Goal: Task Accomplishment & Management: Manage account settings

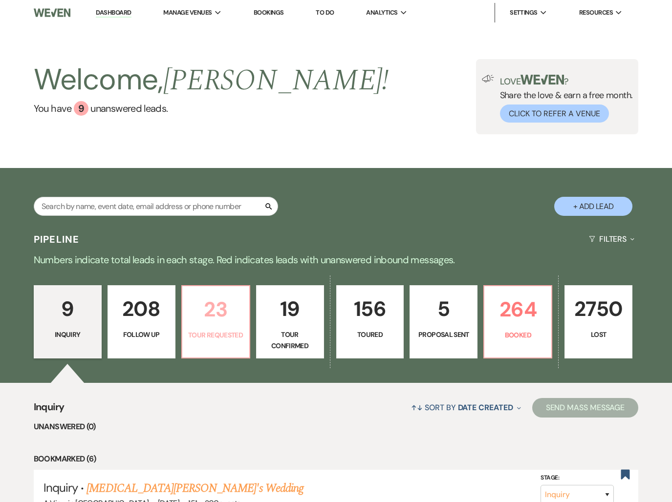
click at [208, 323] on p "23" at bounding box center [215, 309] width 55 height 33
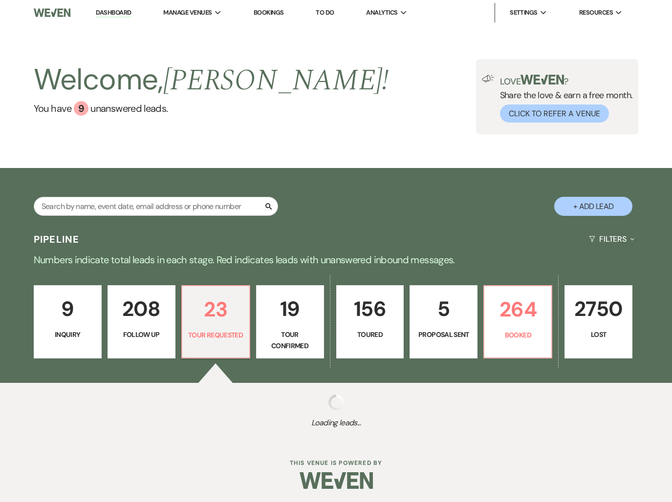
select select "2"
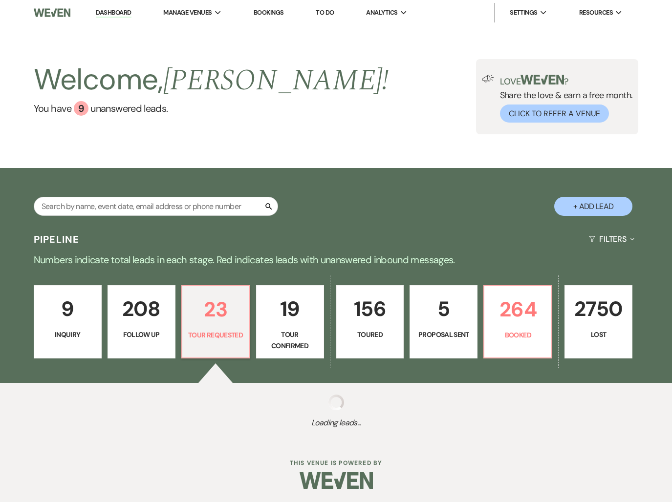
select select "2"
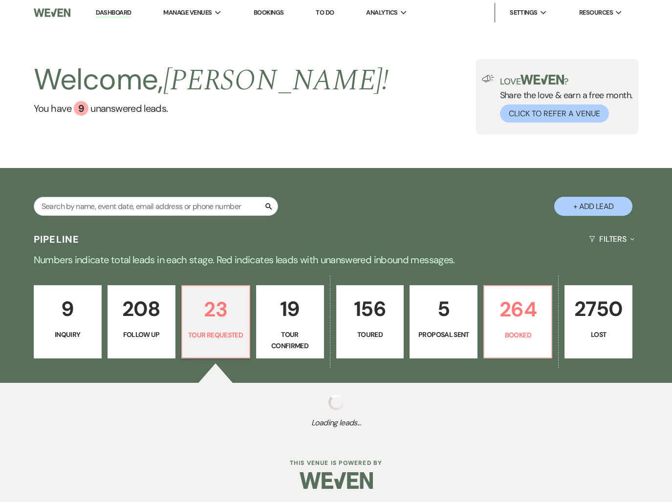
select select "2"
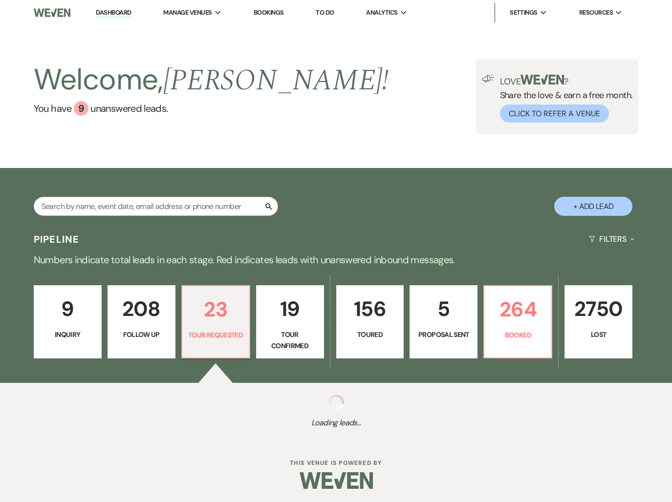
select select "2"
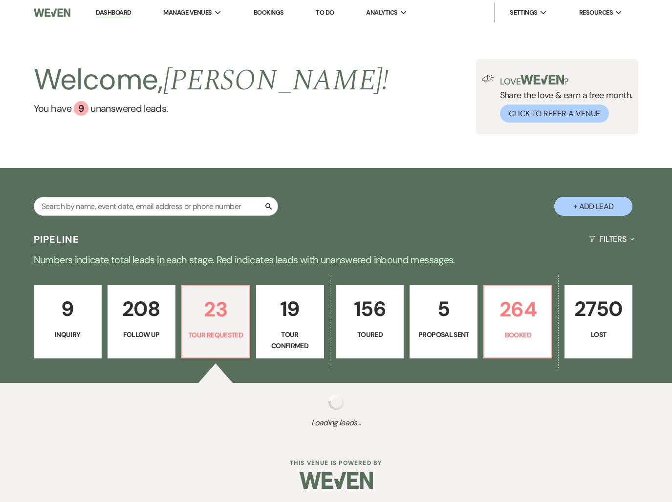
select select "2"
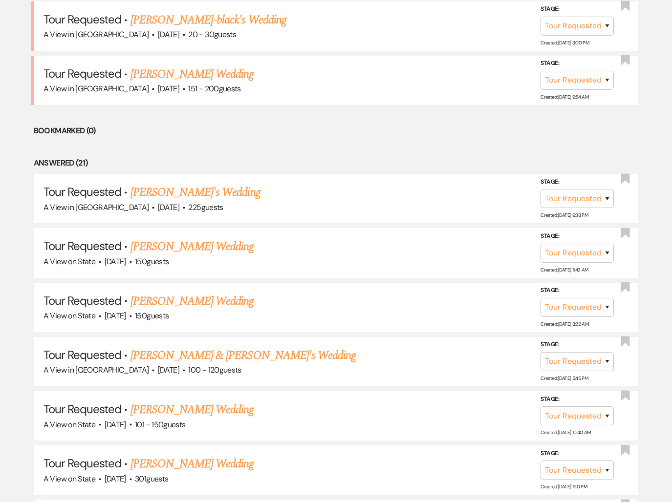
scroll to position [447, 0]
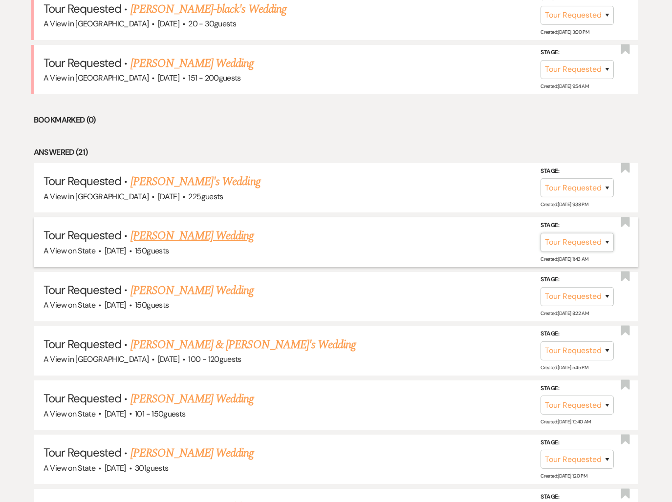
click at [562, 243] on select "Inquiry Follow Up Tour Requested Tour Confirmed Toured Proposal Sent Booked Lost" at bounding box center [576, 242] width 73 height 19
select select "4"
drag, startPoint x: 603, startPoint y: 243, endPoint x: 590, endPoint y: 243, distance: 13.2
click at [603, 243] on button "Save" at bounding box center [594, 242] width 49 height 20
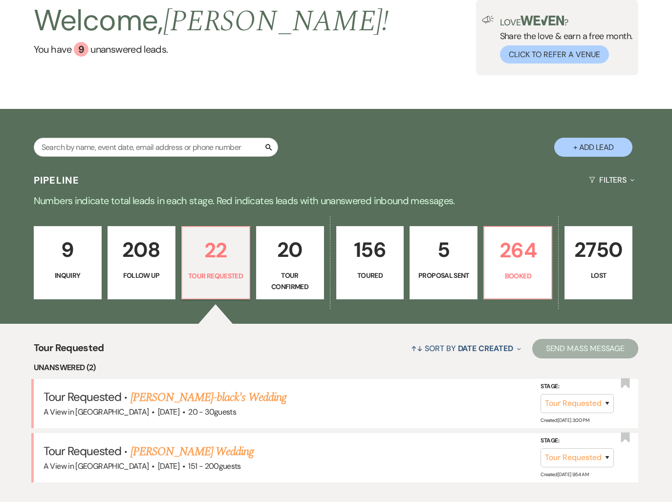
scroll to position [0, 0]
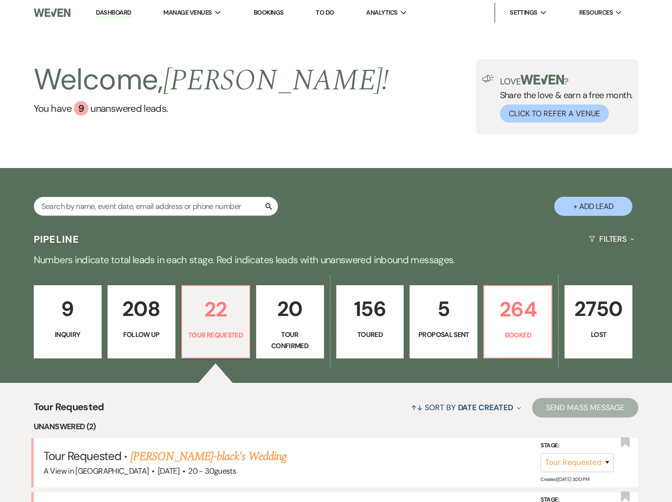
click at [291, 291] on link "20 Tour Confirmed" at bounding box center [290, 321] width 68 height 73
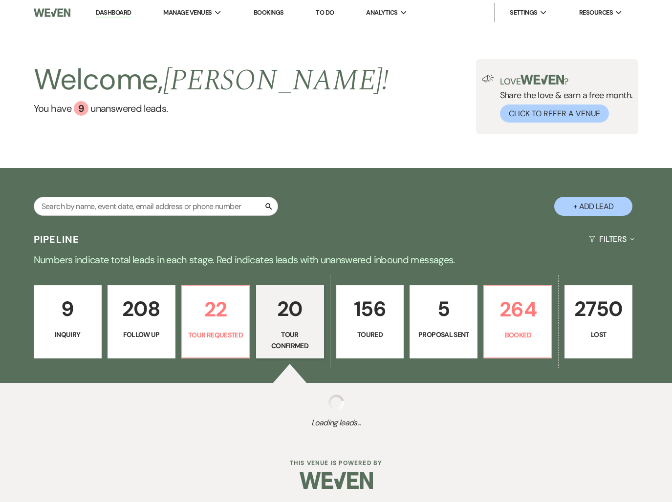
select select "4"
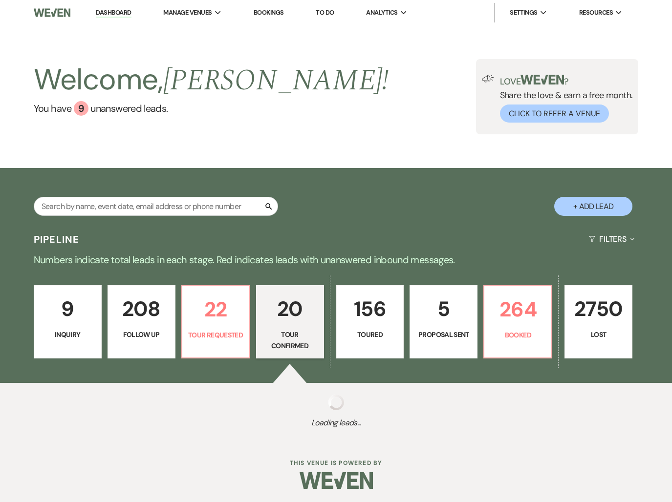
select select "4"
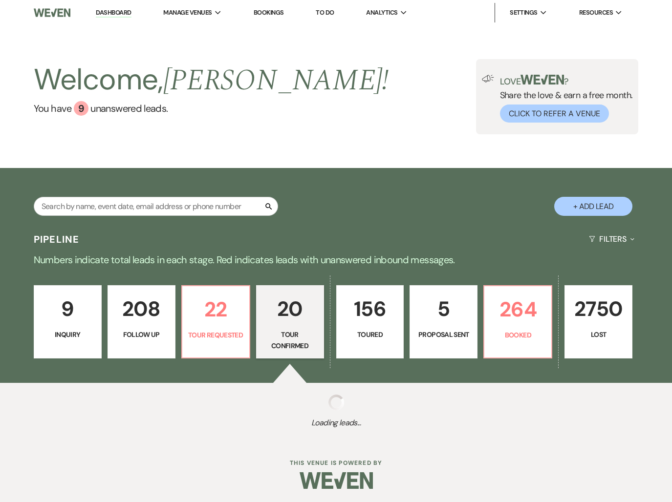
select select "4"
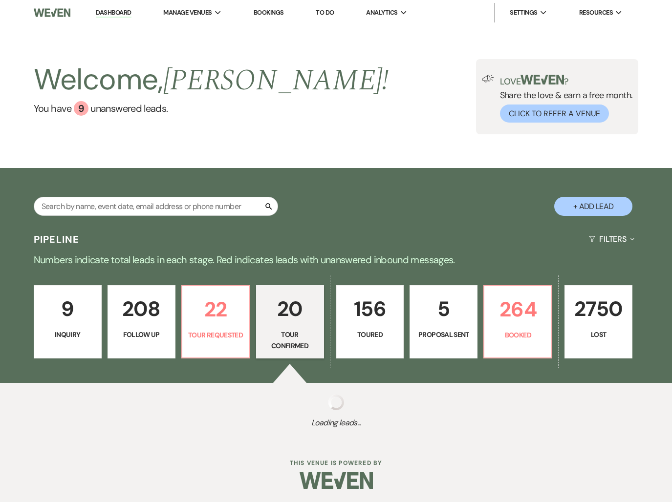
select select "4"
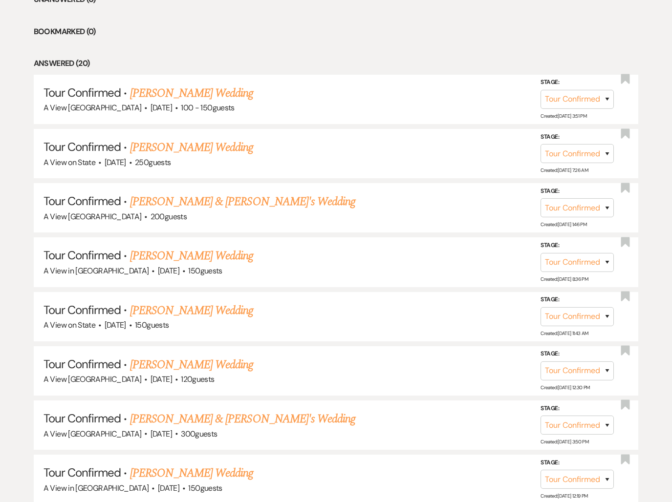
scroll to position [436, 0]
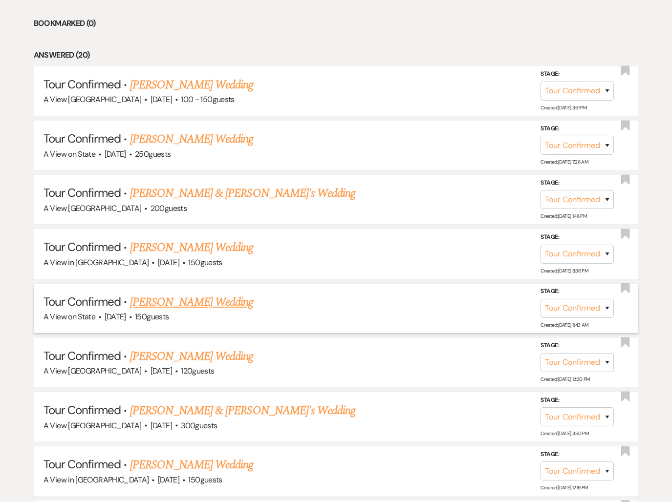
click at [170, 302] on link "[PERSON_NAME] Wedding" at bounding box center [192, 303] width 124 height 18
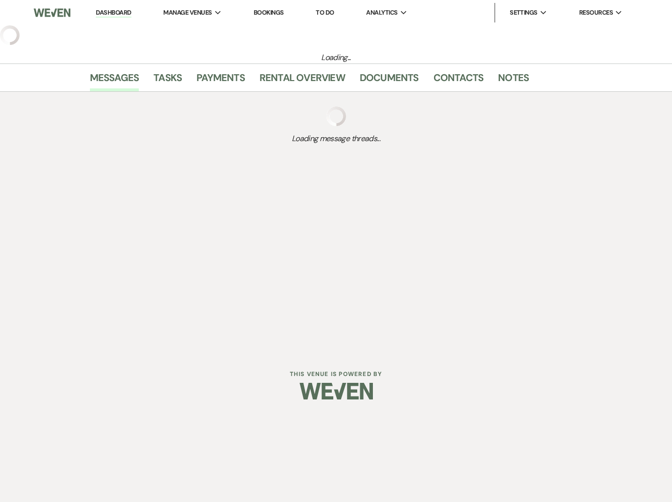
select select "4"
select select "5"
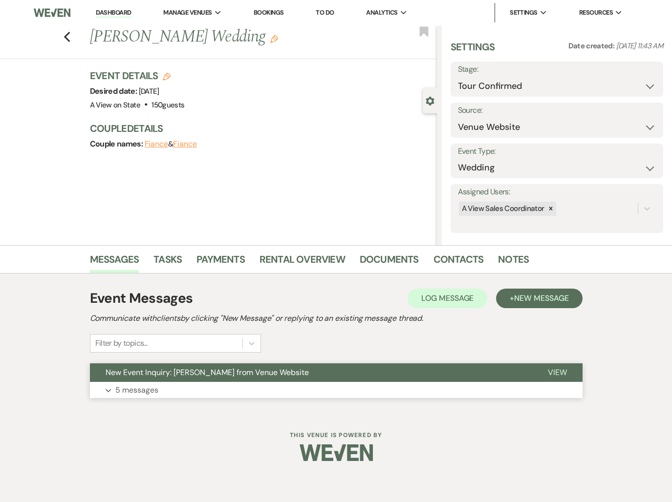
click at [143, 385] on p "5 messages" at bounding box center [136, 390] width 43 height 13
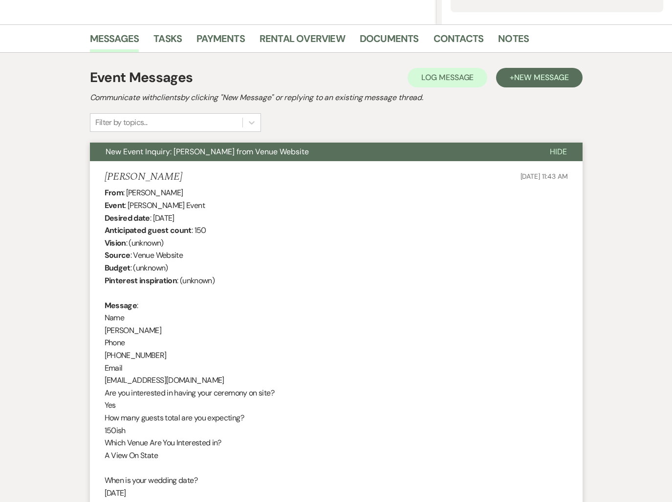
scroll to position [223, 0]
